Goal: Task Accomplishment & Management: Manage account settings

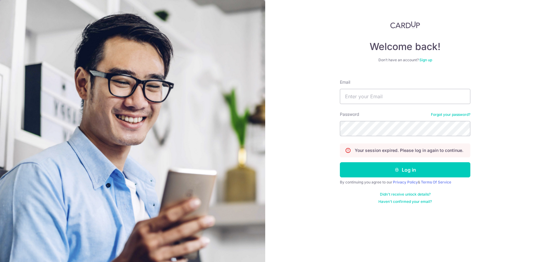
click at [399, 98] on input "Email" at bounding box center [405, 96] width 131 height 15
type input "[EMAIL_ADDRESS][DOMAIN_NAME]"
click at [340, 162] on button "Log in" at bounding box center [405, 169] width 131 height 15
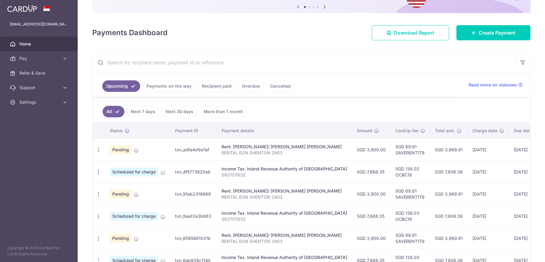
scroll to position [85, 0]
